Goal: Task Accomplishment & Management: Use online tool/utility

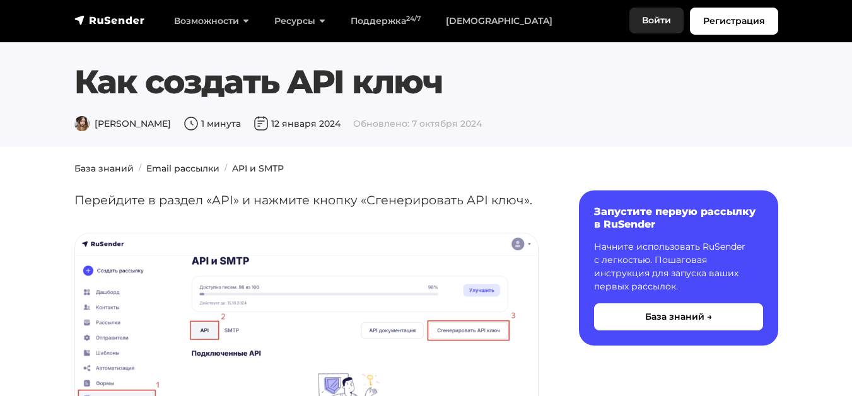
click at [661, 19] on link "Войти" at bounding box center [657, 21] width 54 height 26
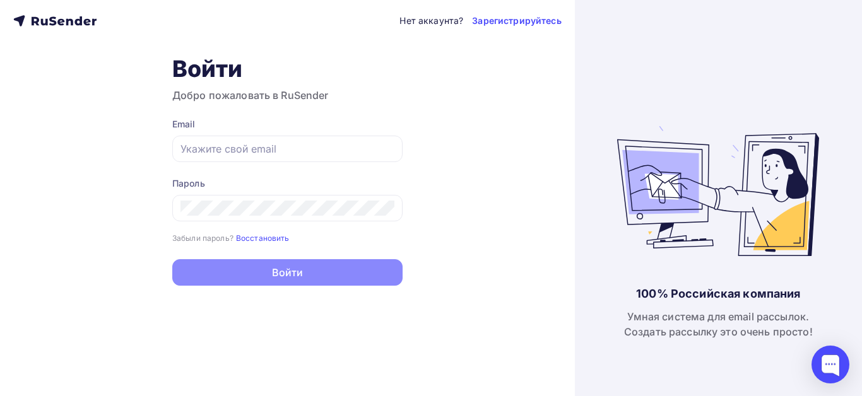
type input "info@holdingmarketplace.ru"
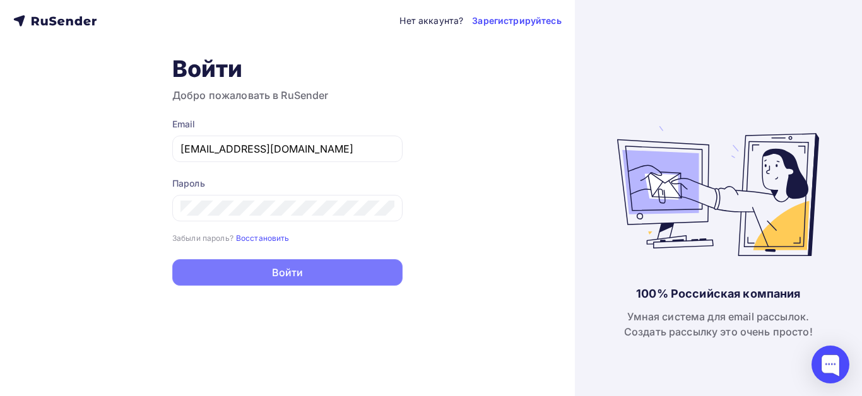
click at [276, 281] on button "Войти" at bounding box center [287, 272] width 230 height 26
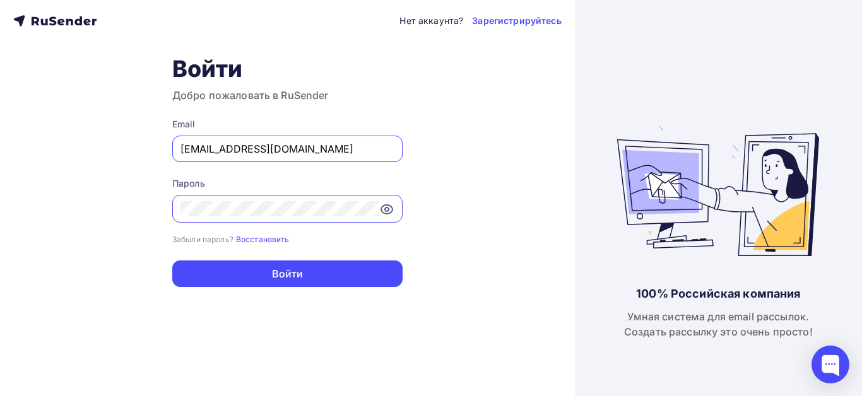
click at [390, 211] on icon at bounding box center [386, 209] width 15 height 15
click at [388, 212] on icon at bounding box center [386, 209] width 15 height 15
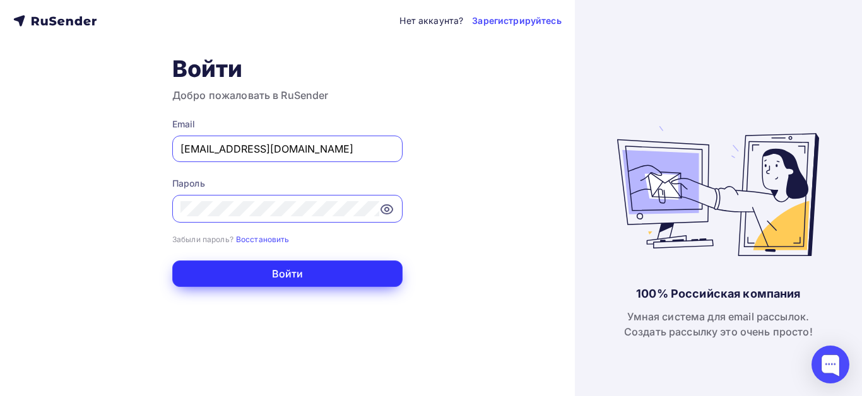
click at [293, 271] on button "Войти" at bounding box center [287, 274] width 230 height 26
click at [339, 274] on button "Войти" at bounding box center [287, 274] width 230 height 26
click at [278, 276] on button "Войти" at bounding box center [287, 274] width 230 height 26
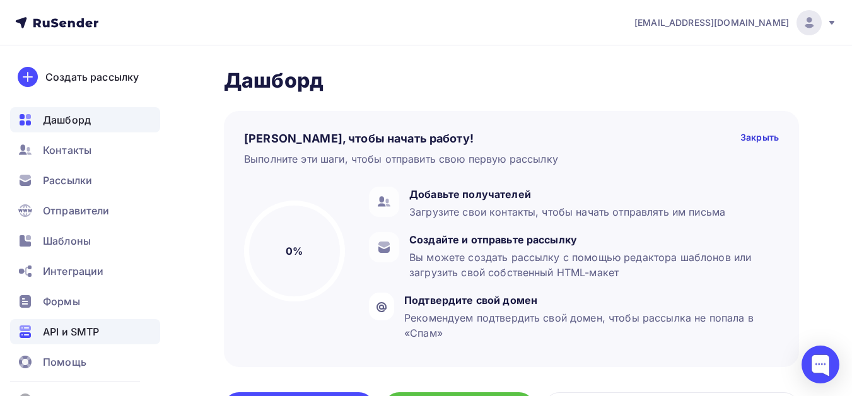
click at [72, 329] on span "API и SMTP" at bounding box center [71, 331] width 56 height 15
